Goal: Task Accomplishment & Management: Use online tool/utility

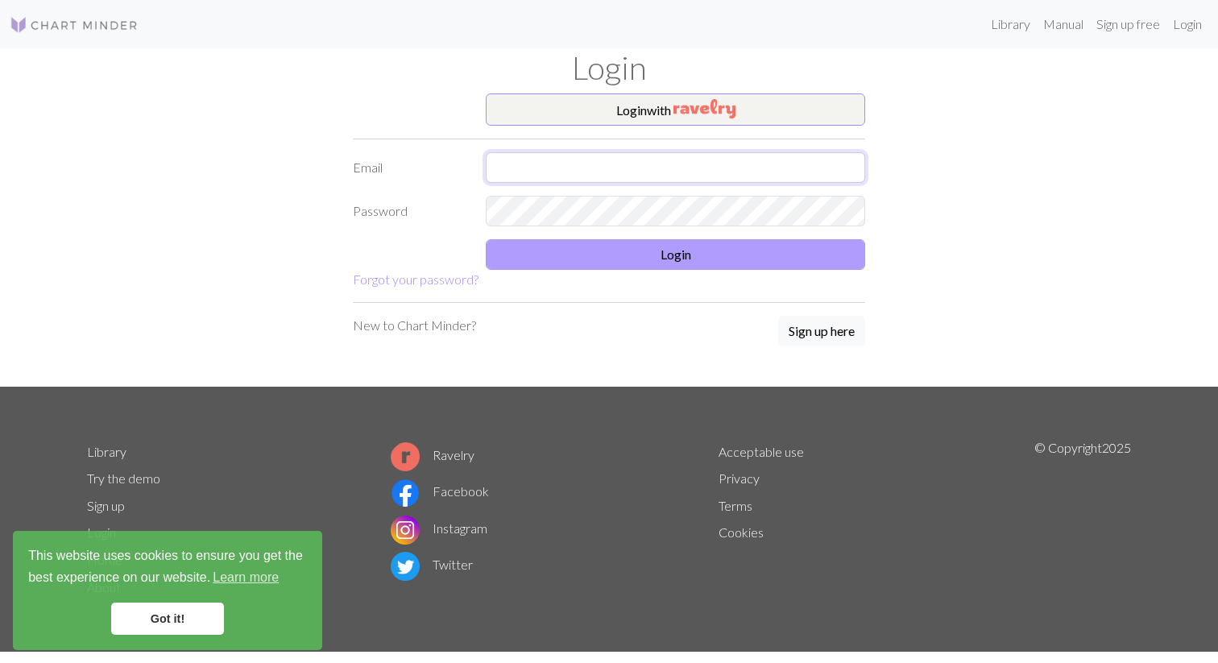
type input "[EMAIL_ADDRESS][DOMAIN_NAME]"
click at [527, 254] on button "Login" at bounding box center [675, 254] width 379 height 31
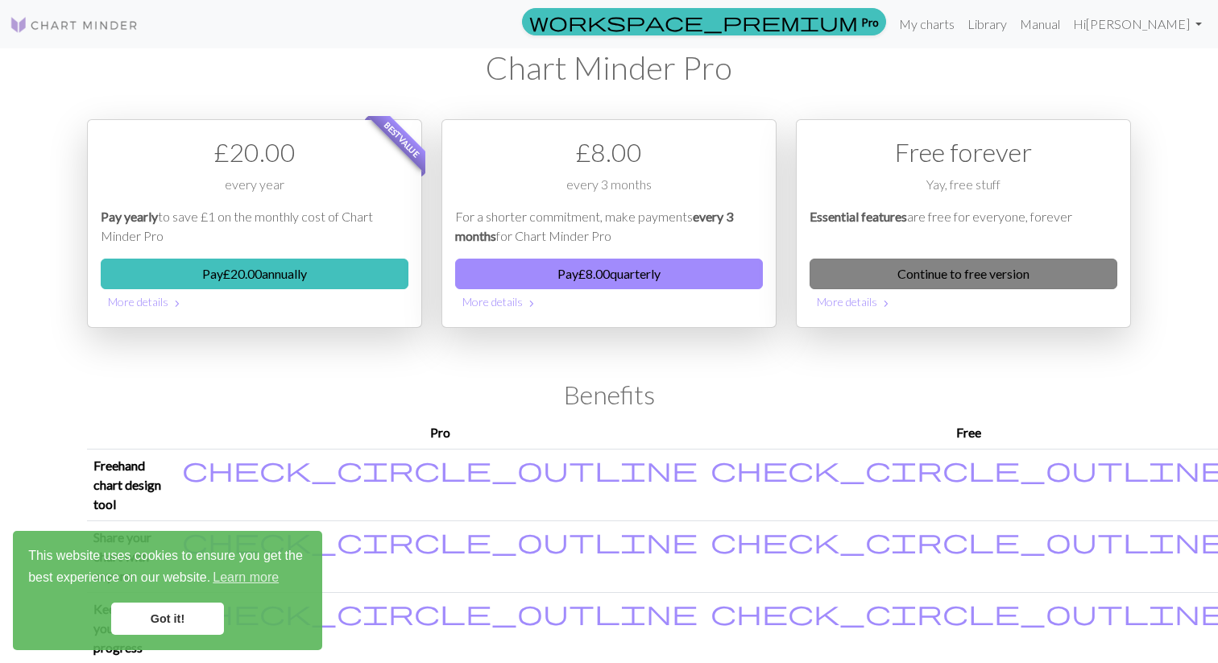
click at [842, 277] on link "Continue to free version" at bounding box center [963, 273] width 308 height 31
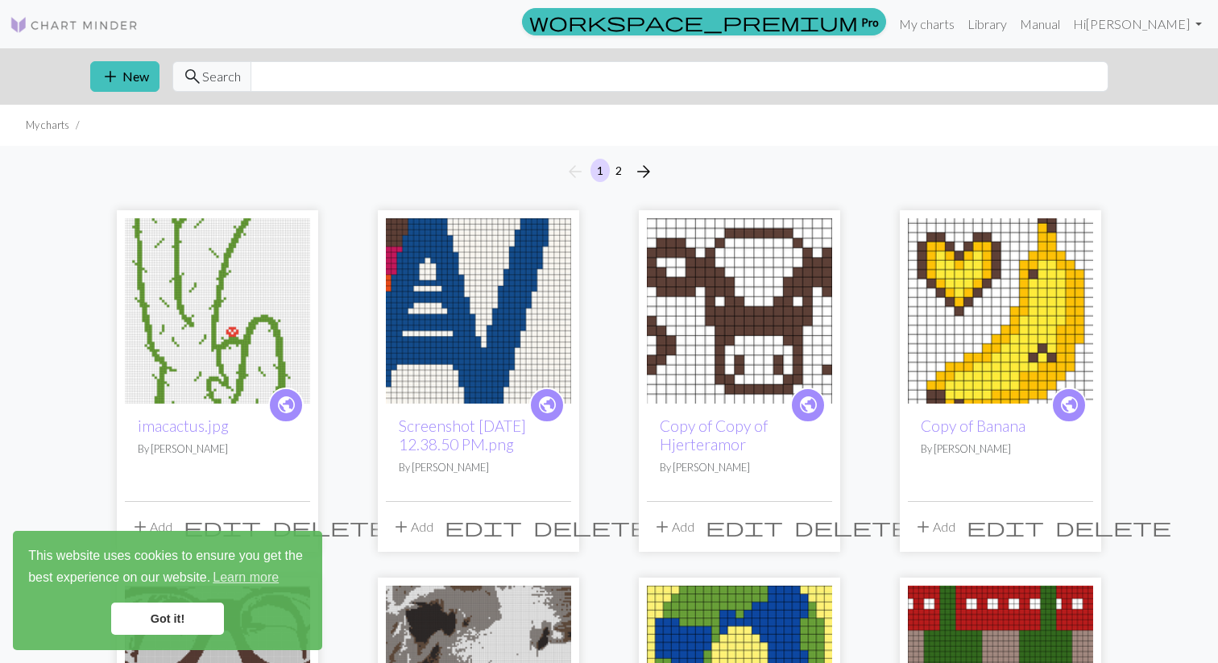
click at [251, 146] on div "arrow_back 1 2 arrow_forward" at bounding box center [609, 172] width 1218 height 52
click at [323, 154] on div "arrow_back 1 2 arrow_forward" at bounding box center [609, 172] width 1218 height 52
click at [134, 89] on button "add New" at bounding box center [124, 76] width 69 height 31
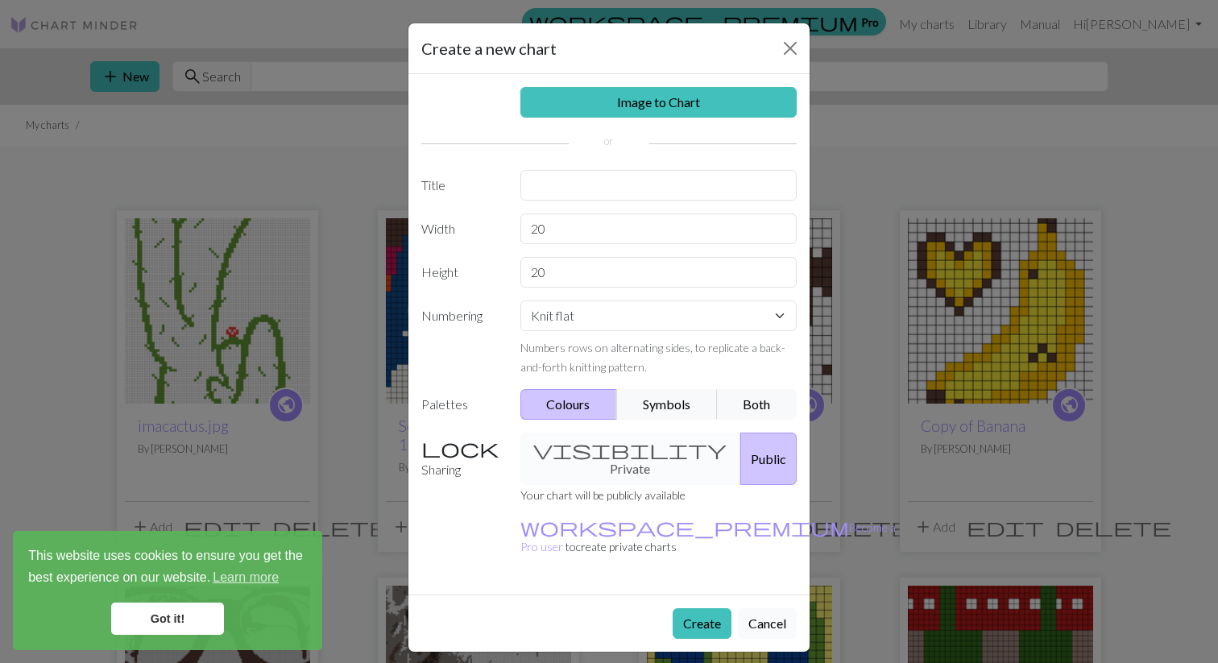
click at [756, 608] on button "Cancel" at bounding box center [767, 623] width 59 height 31
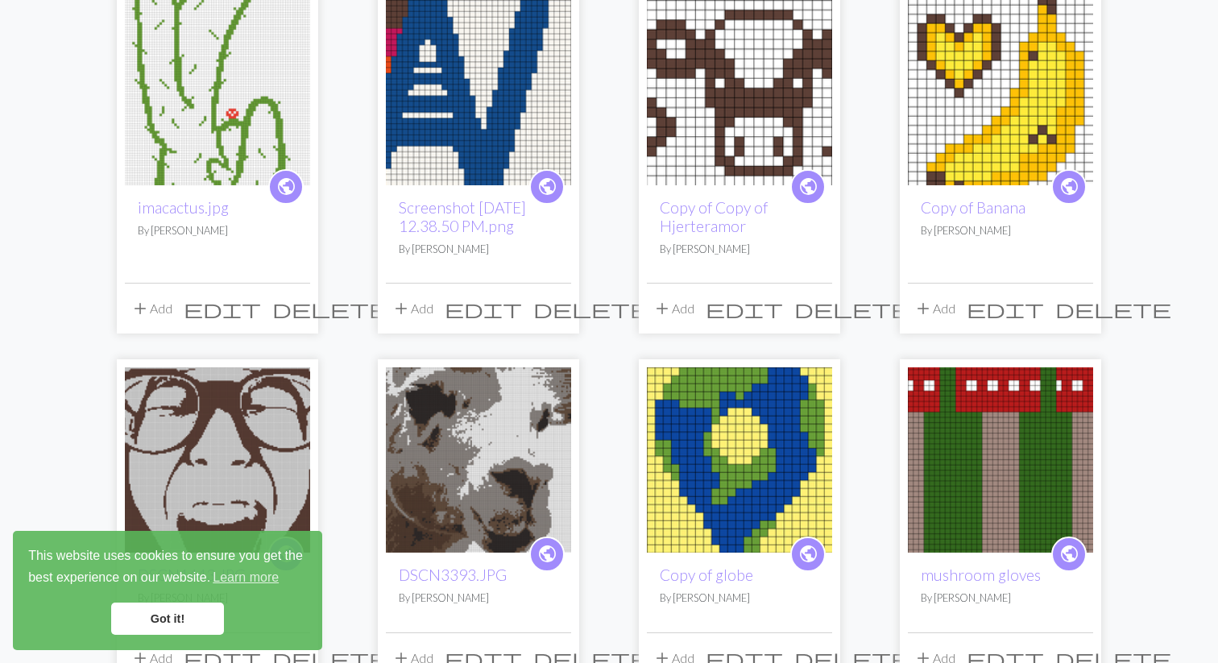
scroll to position [242, 0]
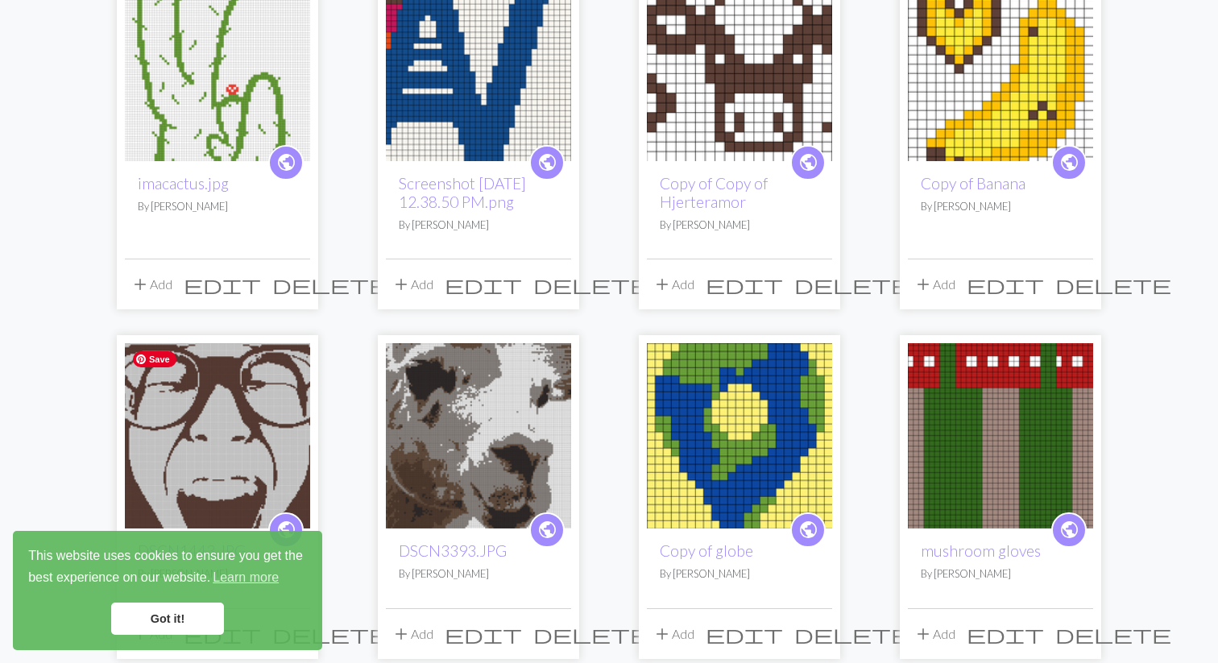
click at [276, 390] on img at bounding box center [217, 435] width 185 height 185
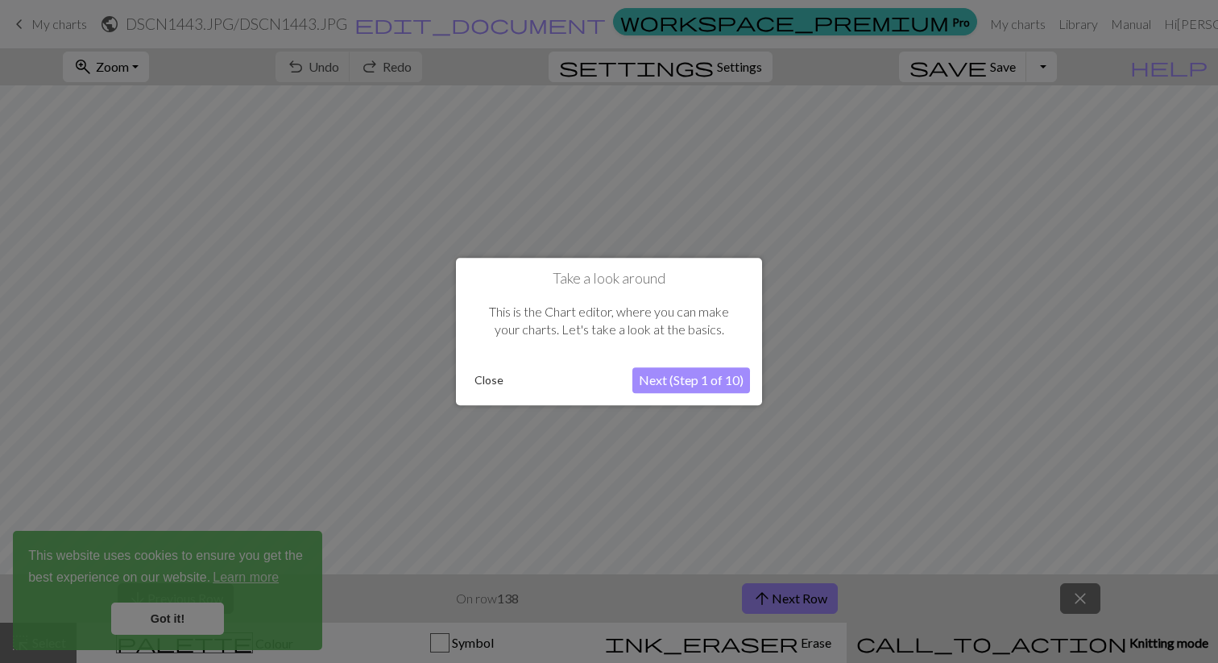
click at [488, 386] on button "Close" at bounding box center [489, 380] width 42 height 24
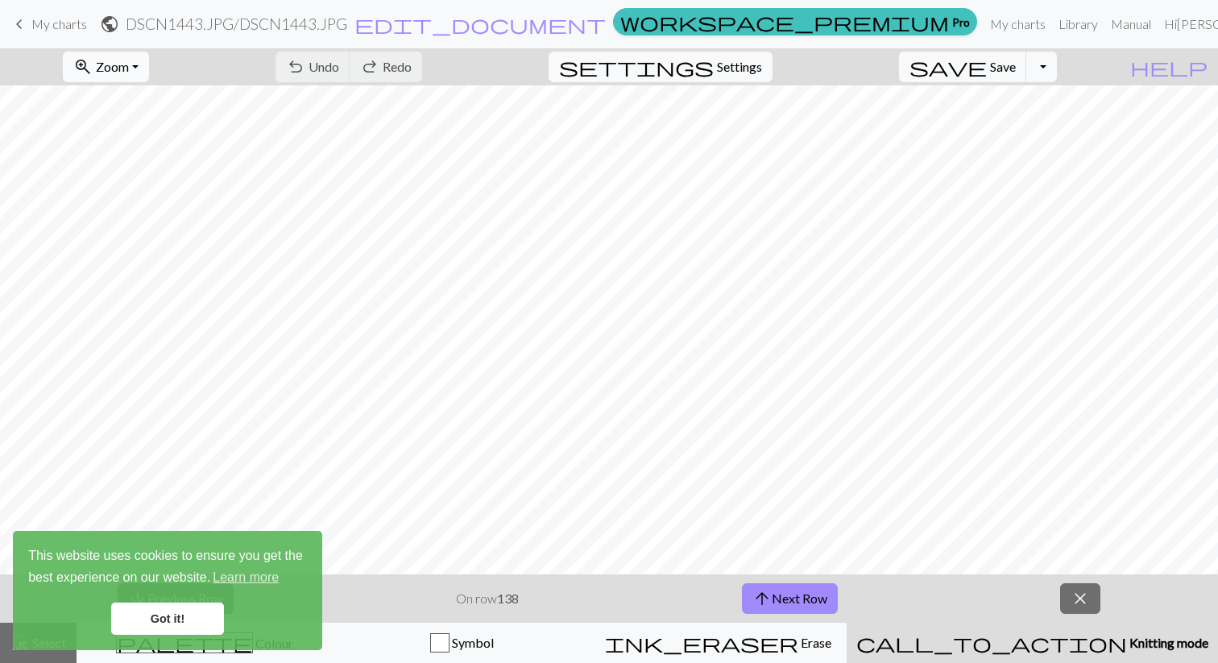
click at [93, 68] on span "zoom_in" at bounding box center [82, 67] width 19 height 23
click at [132, 98] on button "Fit all" at bounding box center [127, 102] width 127 height 26
click at [982, 647] on div "call_to_action Knitting mode Knitting mode" at bounding box center [1032, 642] width 352 height 19
click at [823, 605] on button "arrow_upward Next Row" at bounding box center [790, 598] width 96 height 31
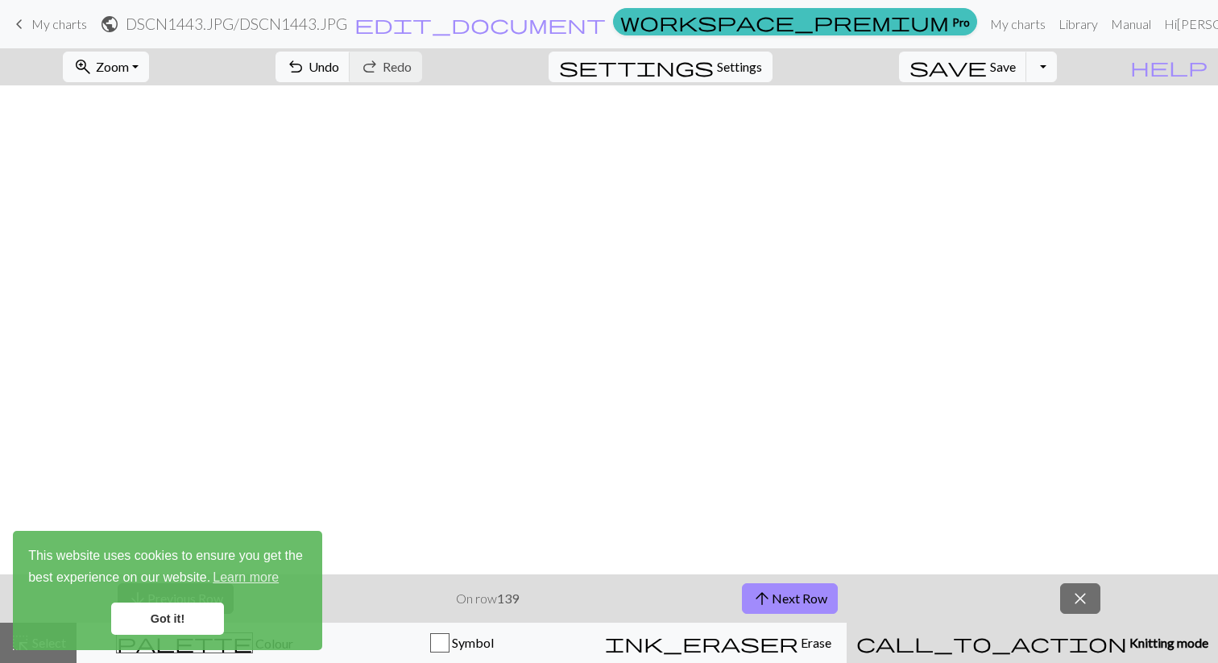
scroll to position [0, 0]
click at [43, 18] on span "My charts" at bounding box center [59, 23] width 56 height 15
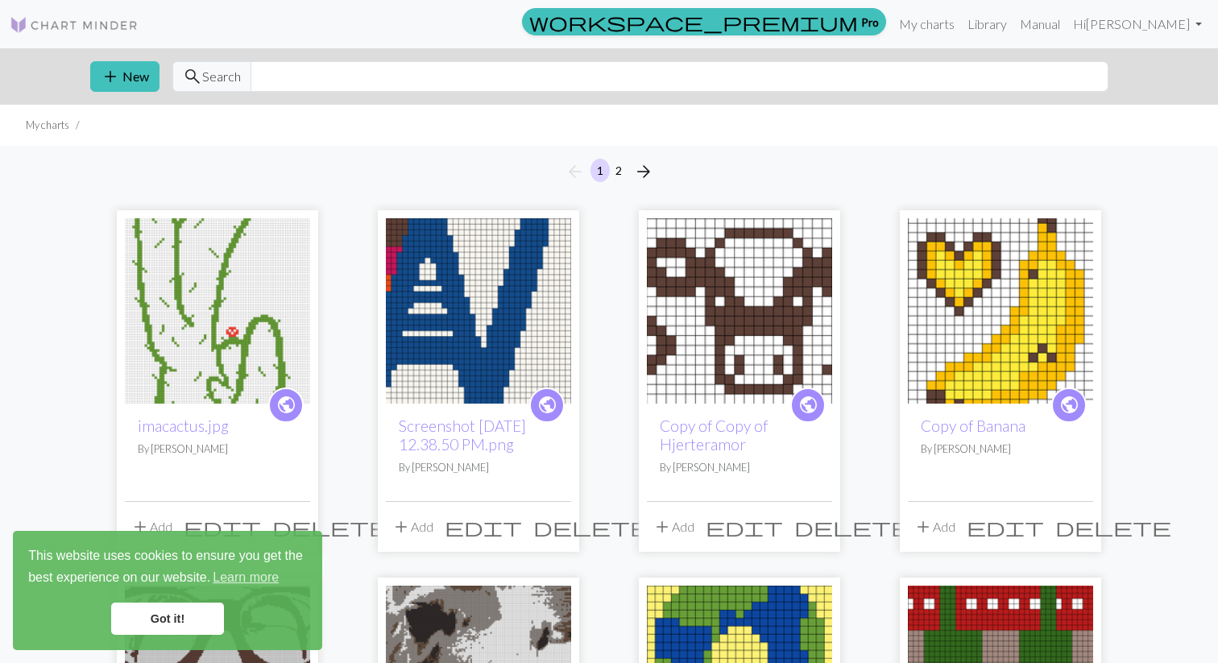
click at [478, 165] on div "arrow_back 1 2 arrow_forward" at bounding box center [609, 172] width 1218 height 52
click at [478, 172] on div "arrow_back 1 2 arrow_forward" at bounding box center [609, 172] width 1218 height 52
click at [479, 173] on div "arrow_back 1 2 arrow_forward" at bounding box center [609, 172] width 1218 height 52
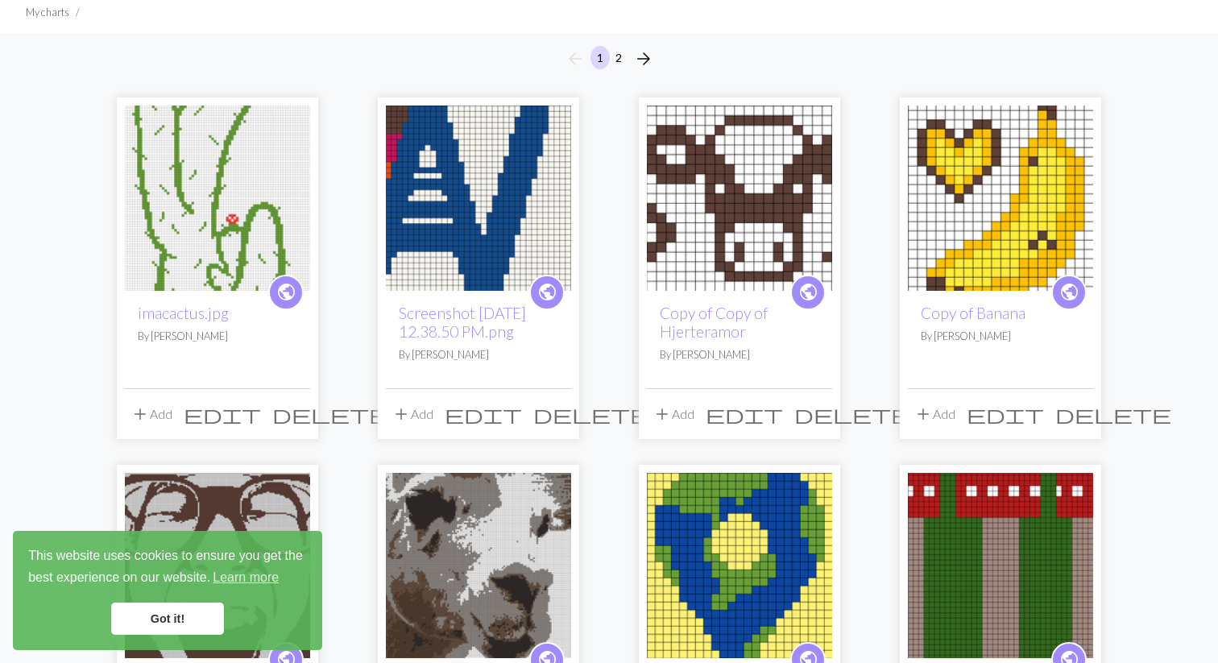
scroll to position [171, 0]
